Goal: Task Accomplishment & Management: Manage account settings

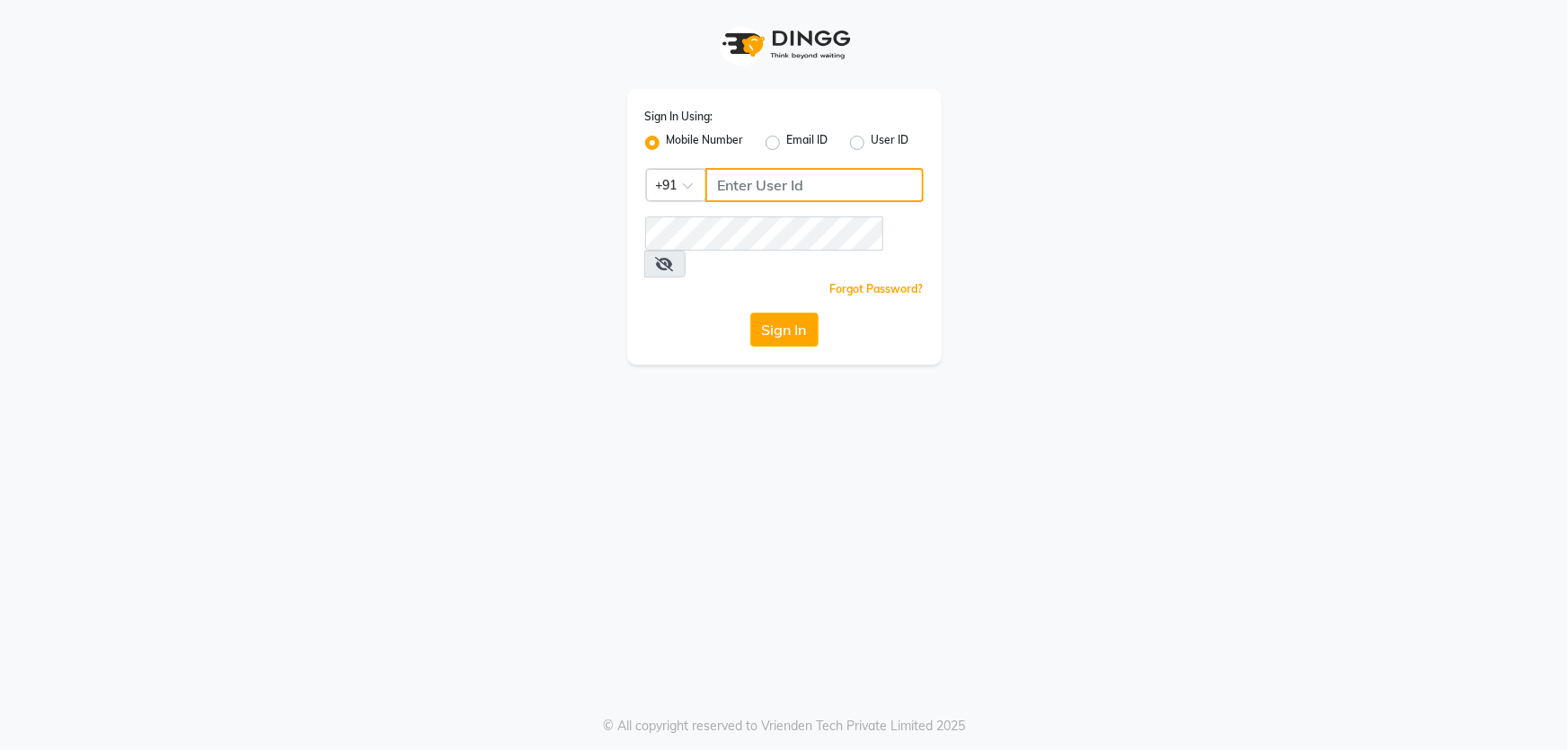
drag, startPoint x: 947, startPoint y: 332, endPoint x: 990, endPoint y: 371, distance: 58.1
click at [989, 370] on div "Sign In Using: Mobile Number Email ID User ID Country Code × +91 Remember me Fo…" at bounding box center [784, 375] width 1568 height 750
click at [0, 44] on app-login "Sign In Using: Mobile Number Email ID User ID Country Code × +91 Remember me Fo…" at bounding box center [784, 183] width 1568 height 365
click at [0, 14] on app-login "Sign In Using: Mobile Number Email ID User ID Country Code × +91 Remember me Fo…" at bounding box center [784, 183] width 1568 height 365
click at [778, 185] on input "Username" at bounding box center [814, 185] width 218 height 34
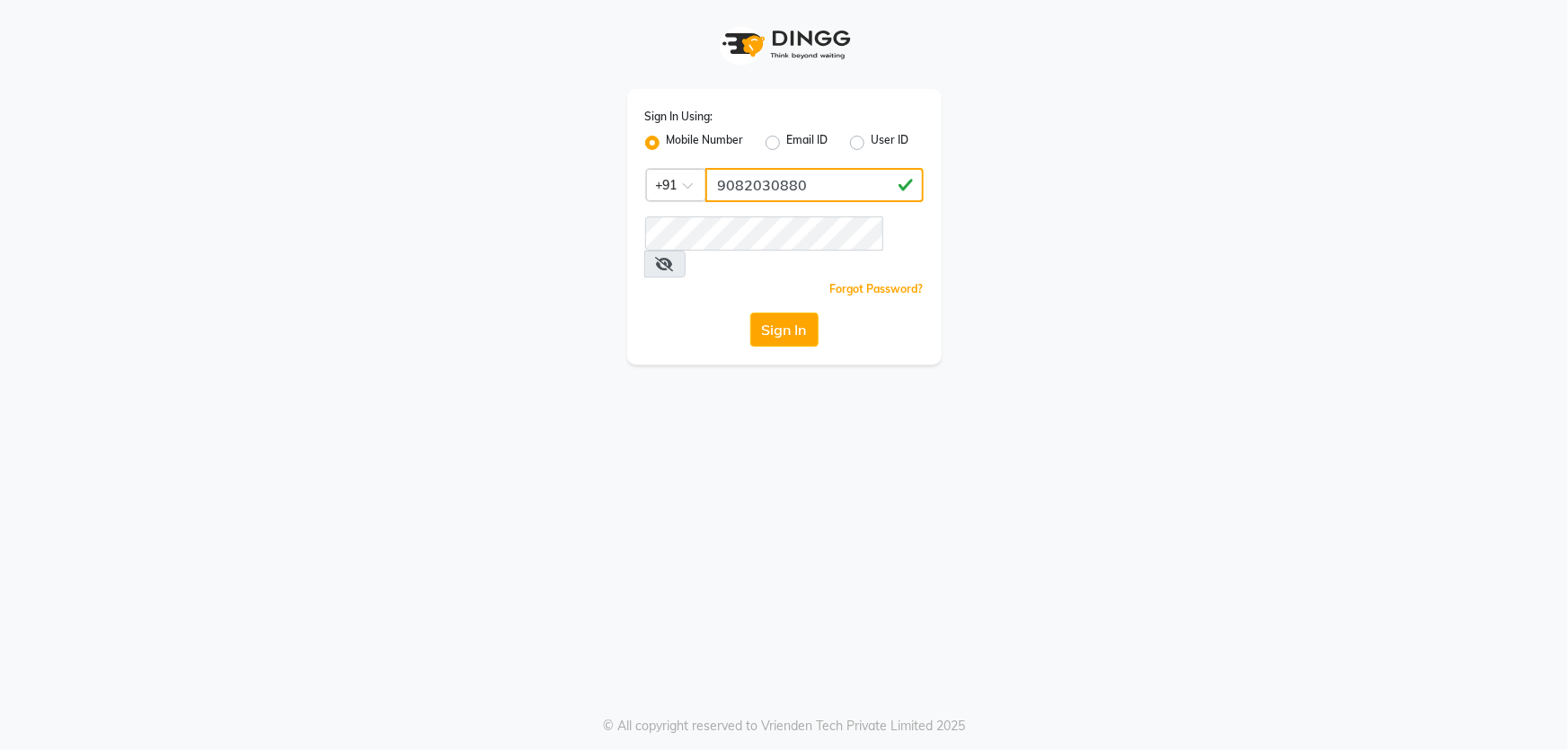
type input "9082030880"
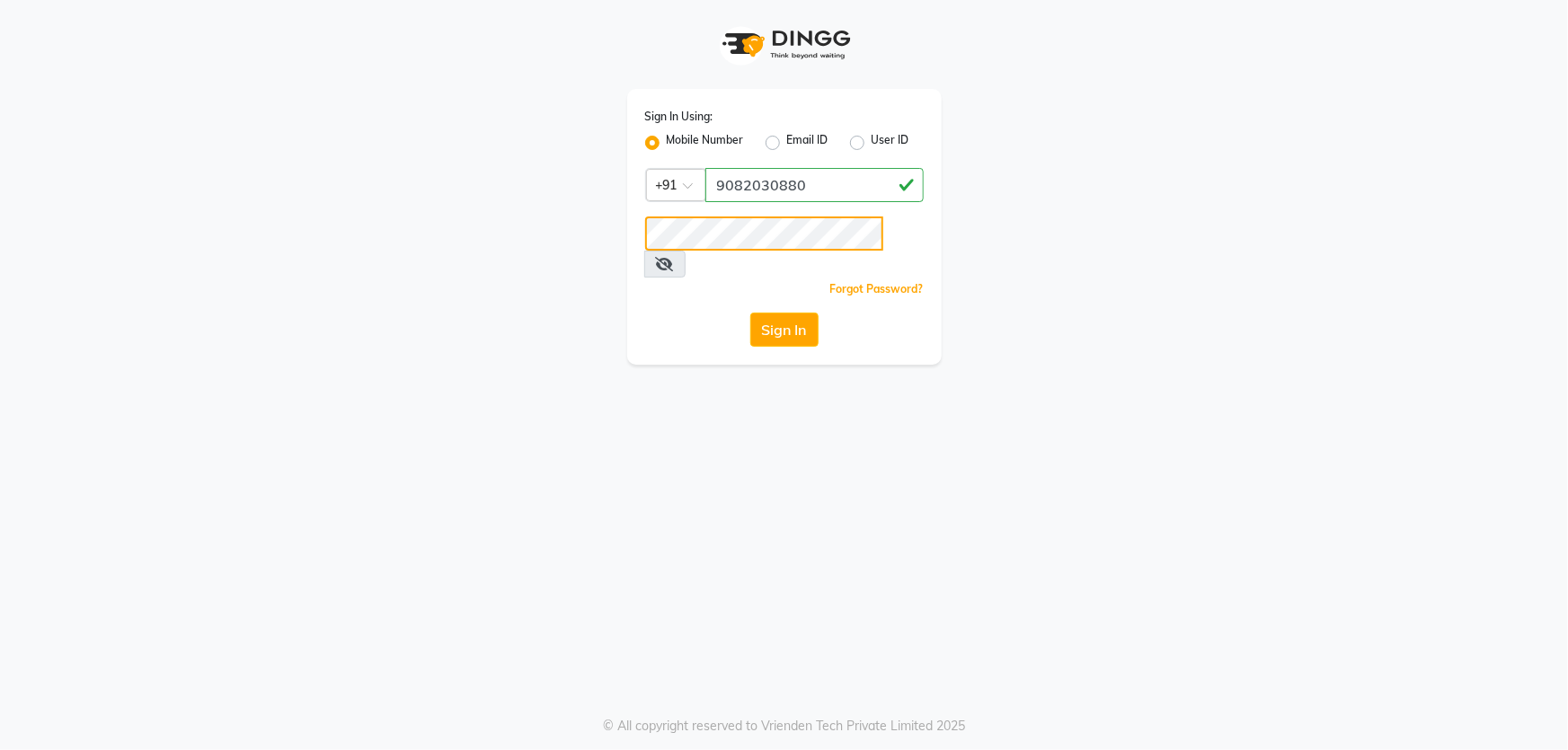
click at [750, 312] on button "Sign In" at bounding box center [784, 329] width 68 height 34
